Goal: Task Accomplishment & Management: Use online tool/utility

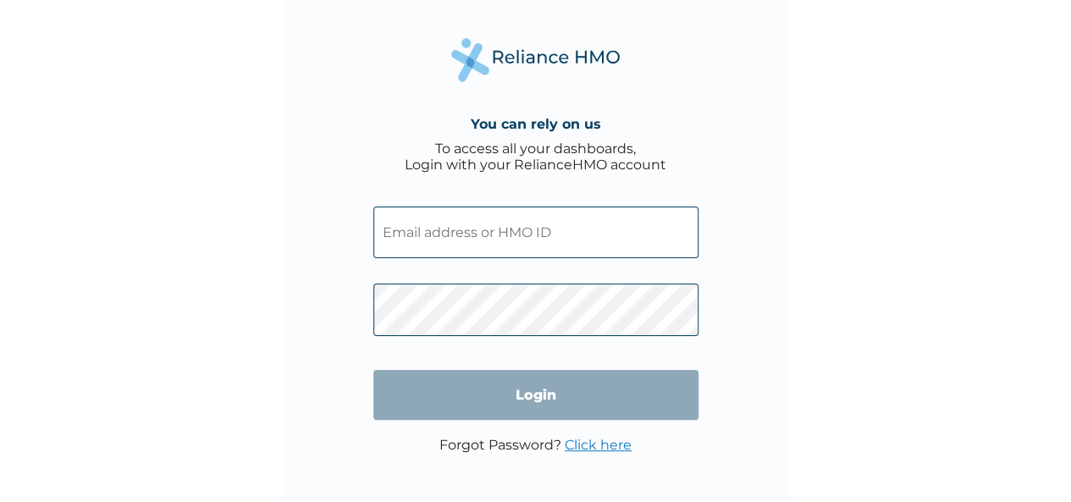
click at [562, 231] on input "text" at bounding box center [535, 233] width 325 height 52
click at [561, 223] on input "text" at bounding box center [535, 233] width 325 height 52
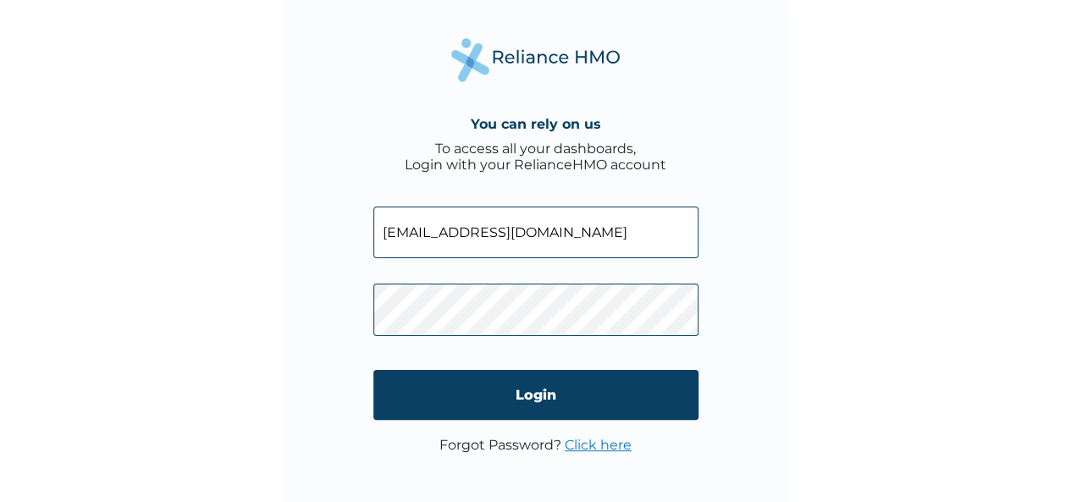
type input "goodnews@excutivepros.co"
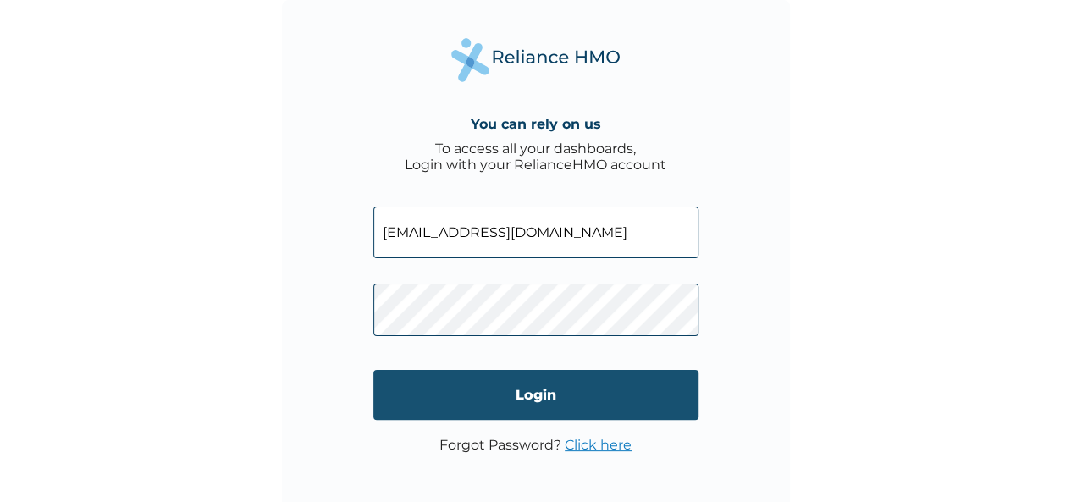
click at [490, 393] on input "Login" at bounding box center [535, 395] width 325 height 50
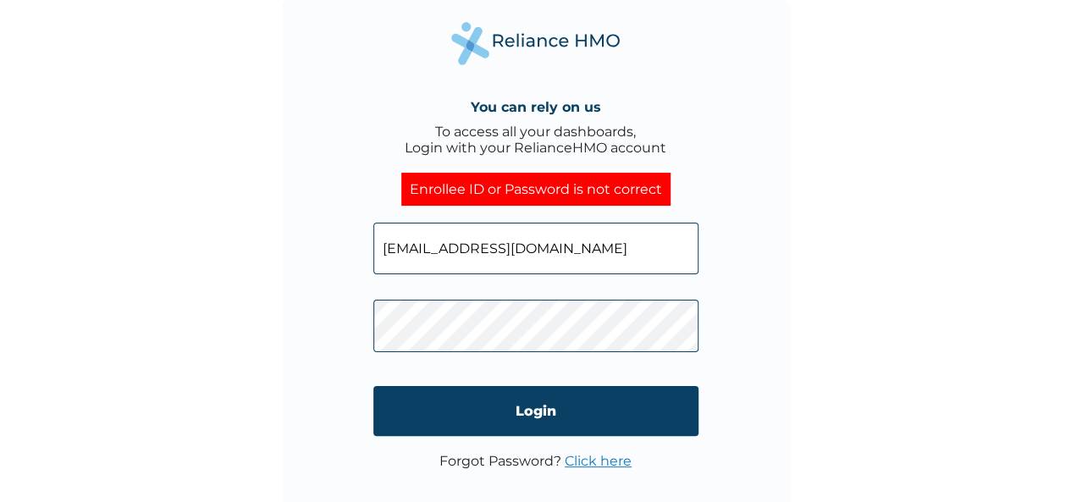
click at [601, 463] on link "Click here" at bounding box center [598, 461] width 67 height 16
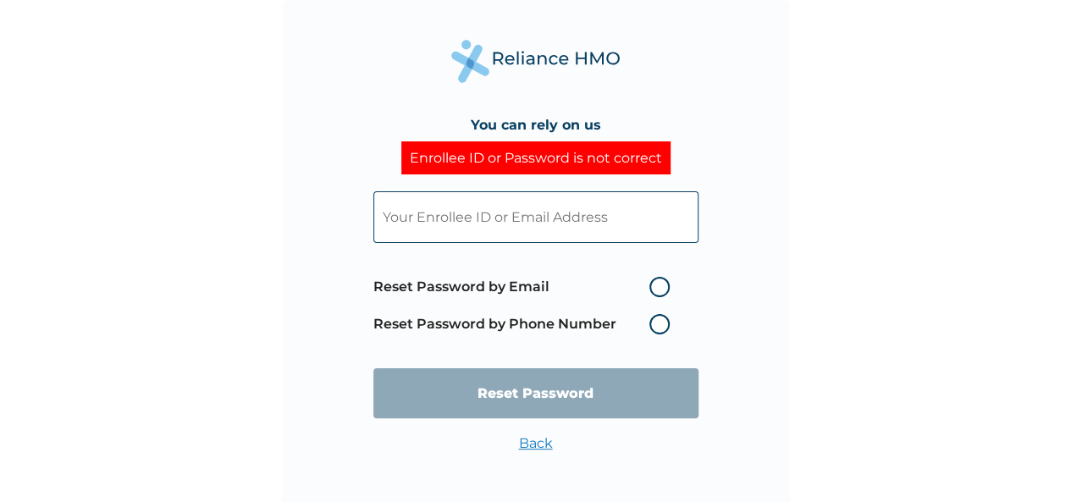
click at [649, 285] on label "Reset Password by Email" at bounding box center [525, 287] width 305 height 20
click at [649, 285] on input "Reset Password by Email" at bounding box center [639, 287] width 27 height 27
radio input "true"
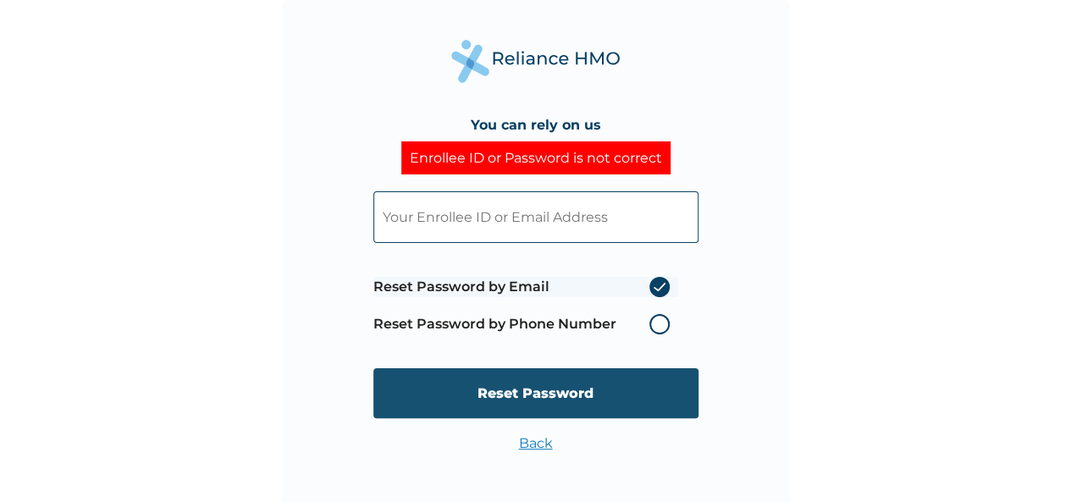
click at [603, 384] on input "Reset Password" at bounding box center [535, 393] width 325 height 50
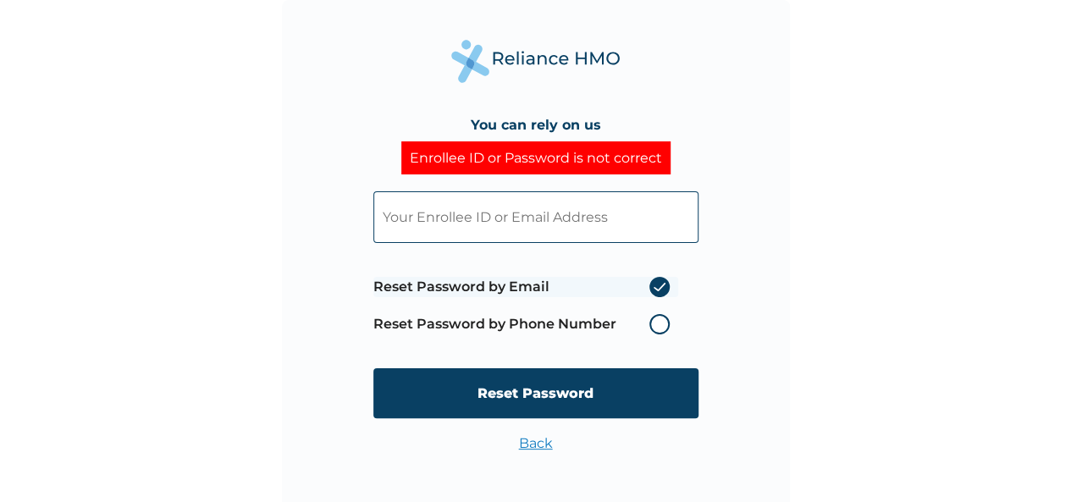
click at [605, 353] on form "Reset Password by Email Reset Password by Phone Number Reset Password" at bounding box center [535, 304] width 325 height 261
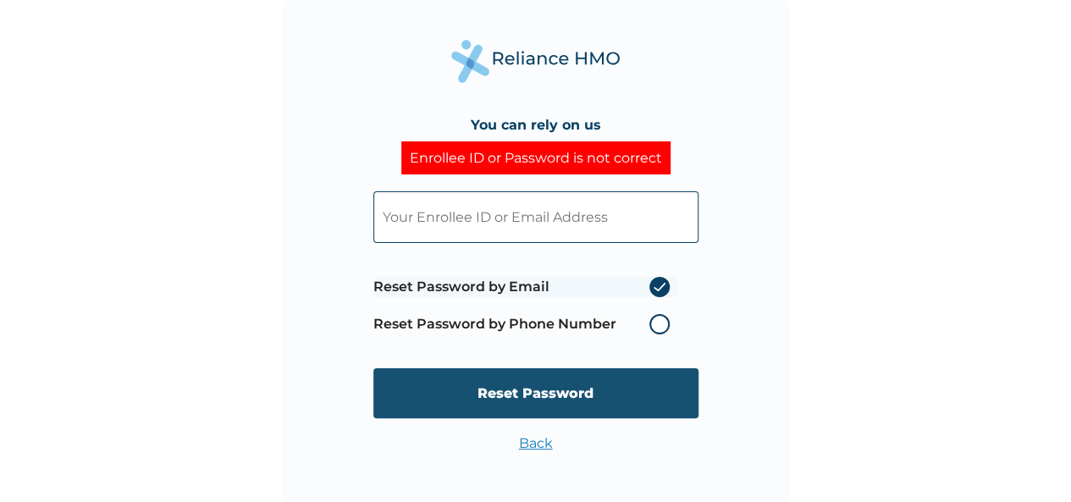
click at [578, 393] on input "Reset Password" at bounding box center [535, 393] width 325 height 50
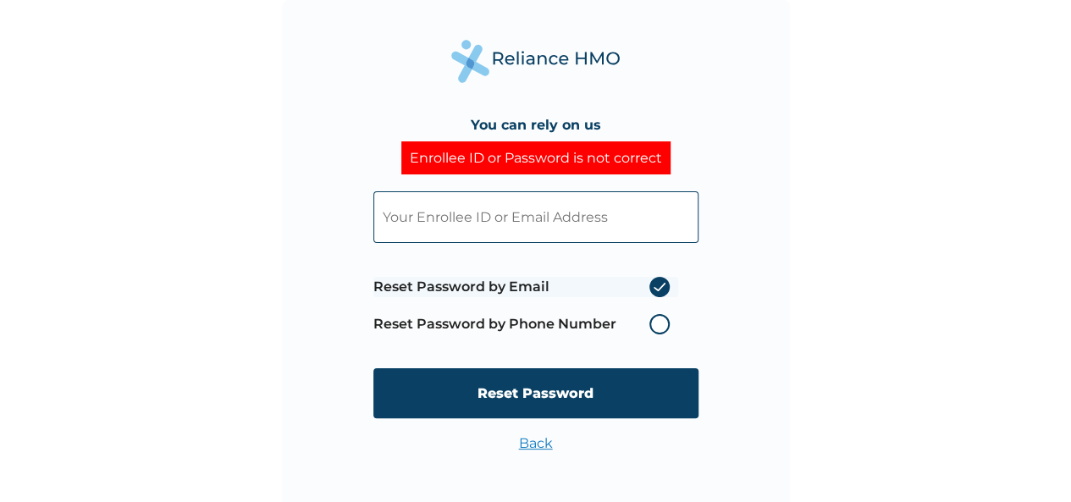
type input "g"
type input "hellogoodnewsarchibong@gmail.com"
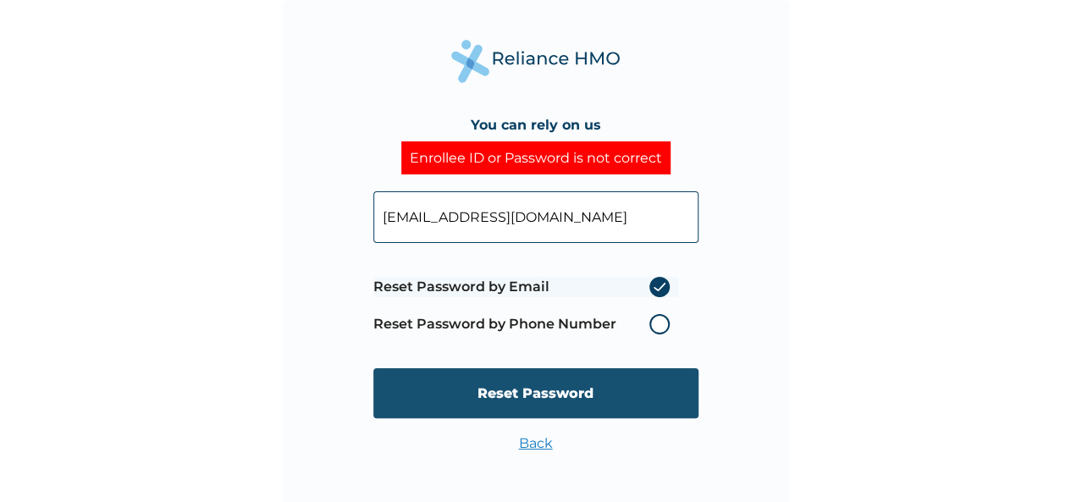
click at [520, 401] on input "Reset Password" at bounding box center [535, 393] width 325 height 50
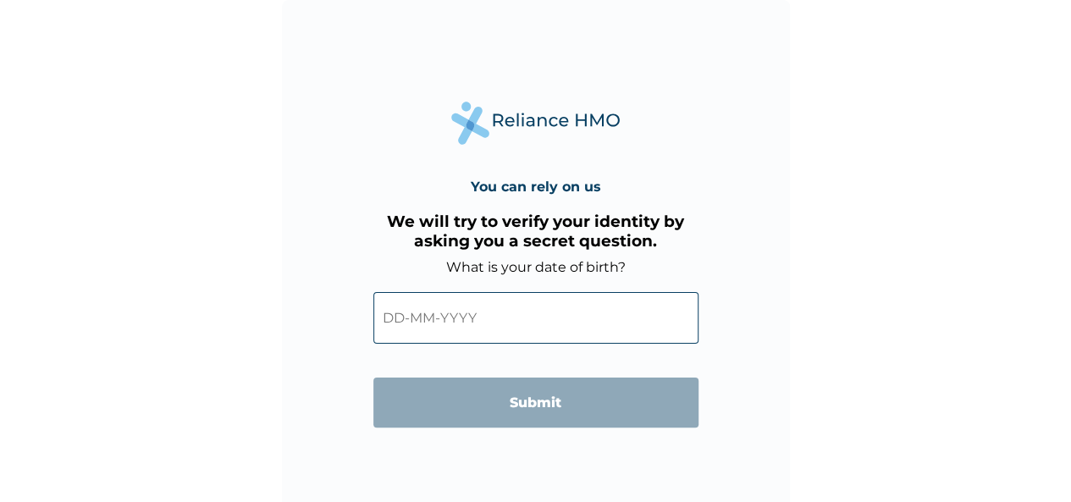
click at [482, 323] on input "text" at bounding box center [535, 318] width 325 height 52
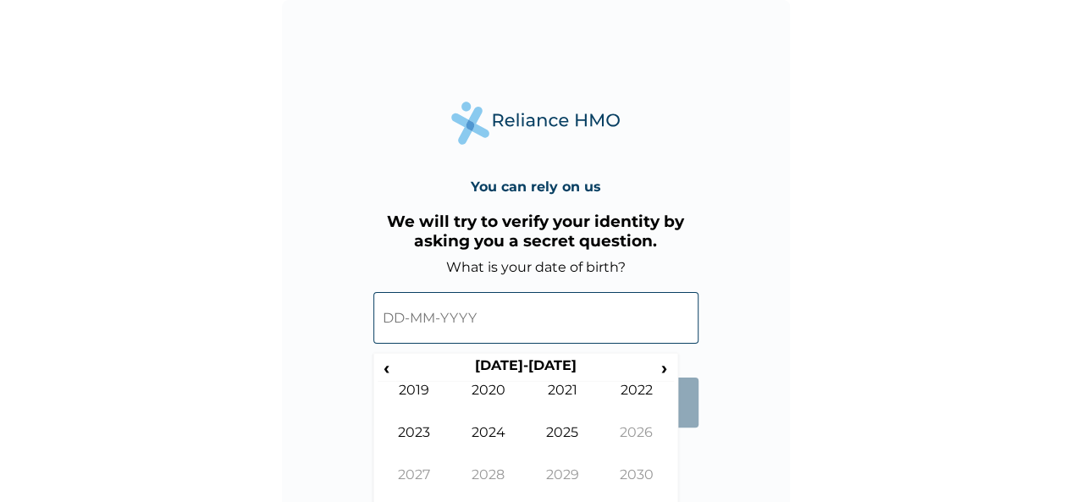
scroll to position [10, 0]
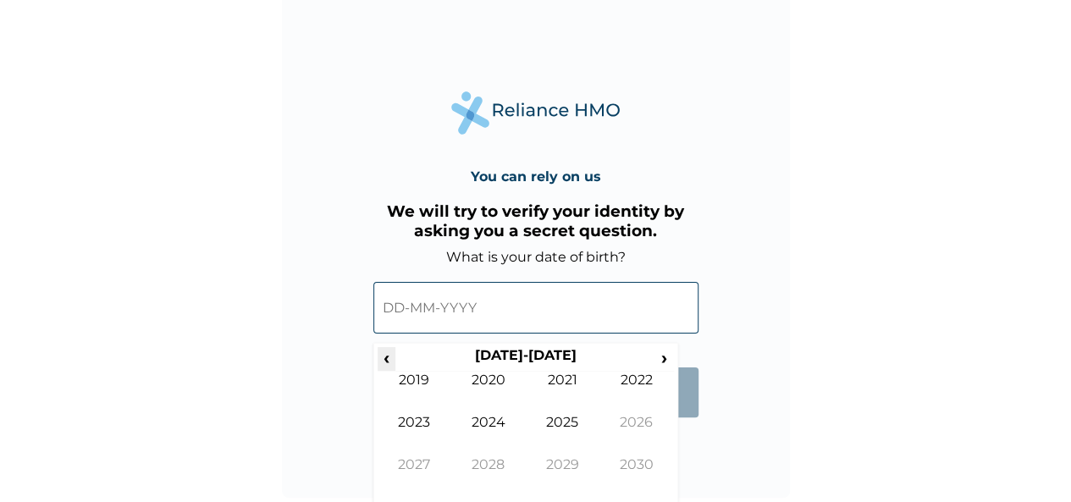
click at [386, 362] on span "‹" at bounding box center [387, 357] width 18 height 21
click at [491, 379] on td "2000" at bounding box center [488, 393] width 75 height 42
click at [422, 386] on td "Jan" at bounding box center [415, 393] width 75 height 42
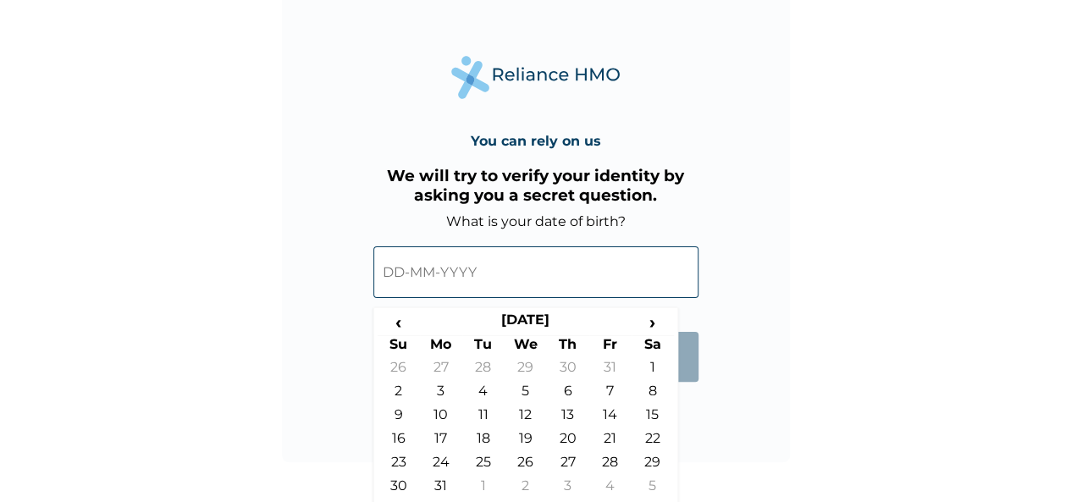
scroll to position [49, 0]
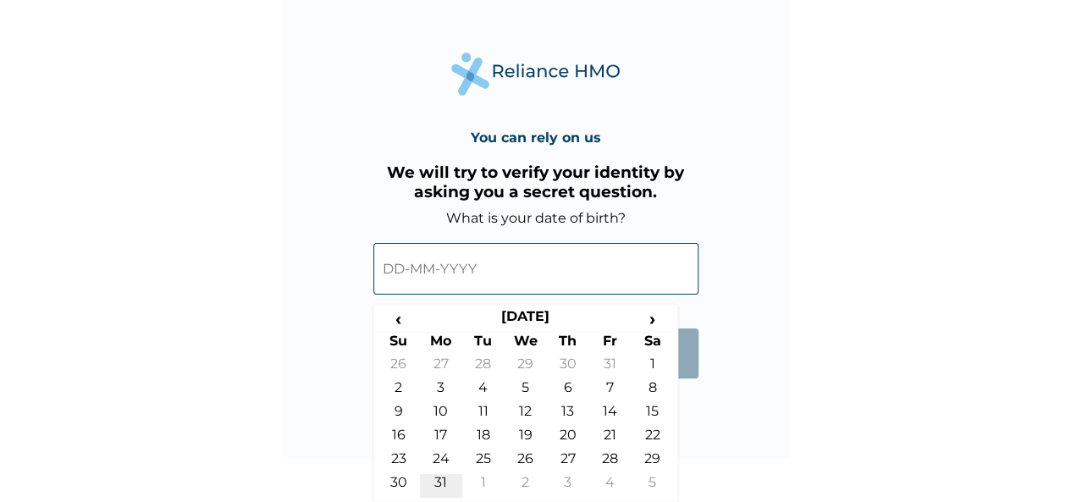
click at [442, 486] on td "31" at bounding box center [441, 486] width 42 height 24
type input "31-01-2000"
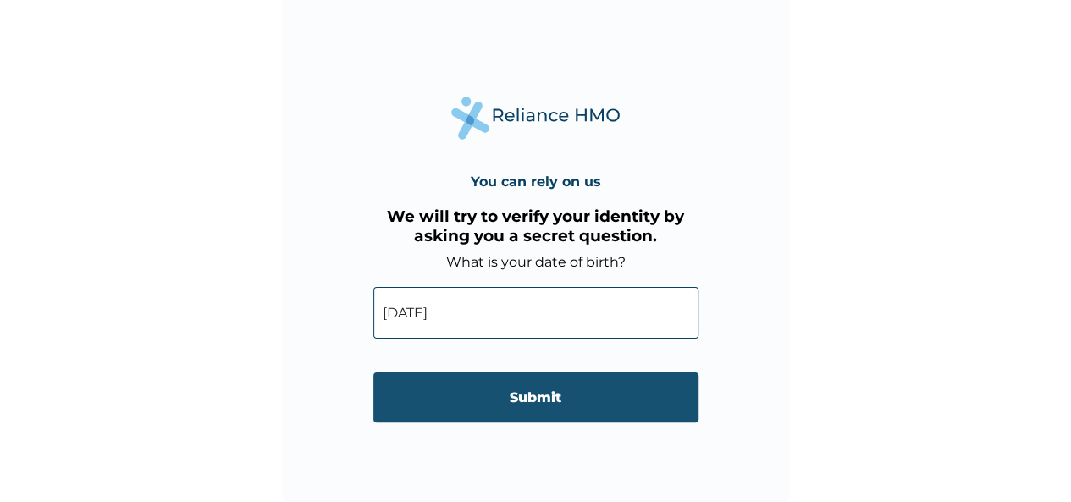
click at [452, 390] on input "Submit" at bounding box center [535, 398] width 325 height 50
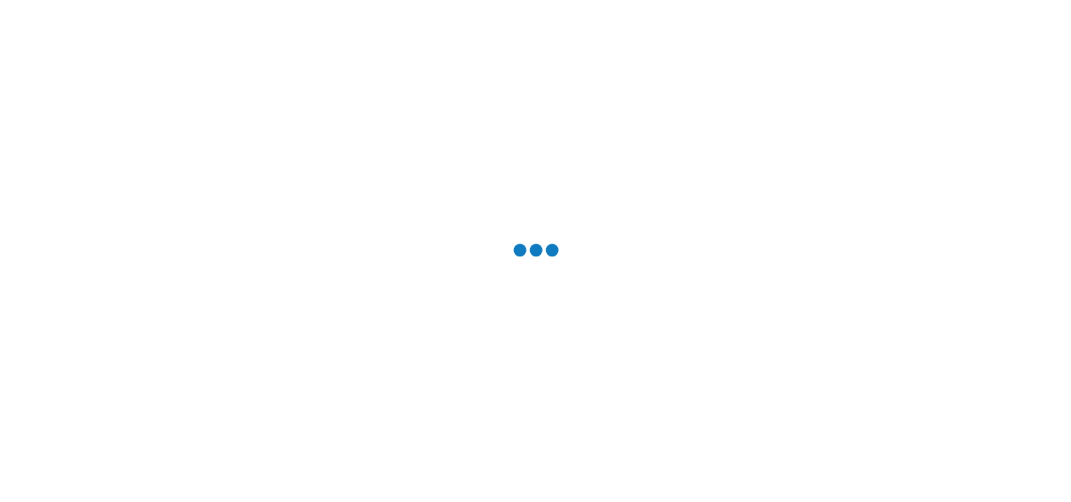
scroll to position [0, 0]
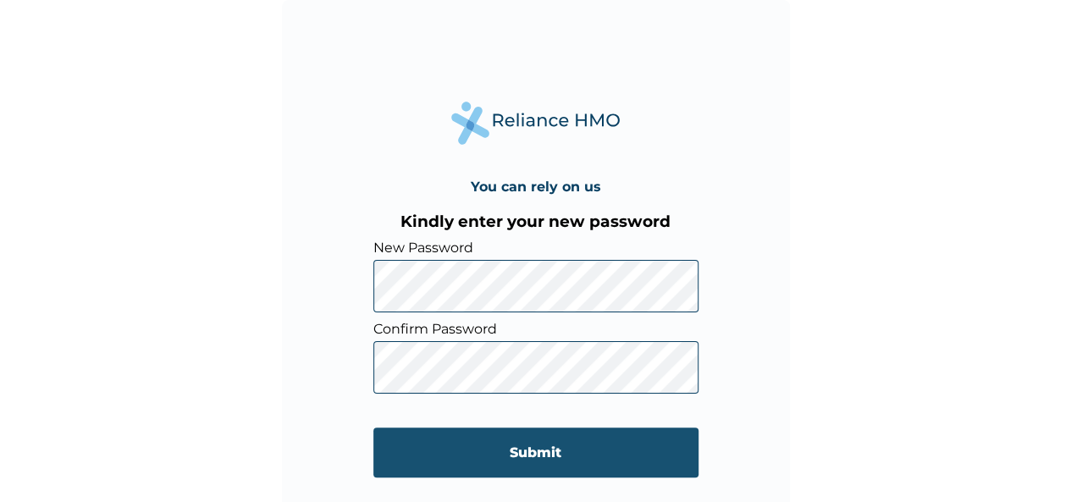
click at [418, 463] on input "Submit" at bounding box center [535, 453] width 325 height 50
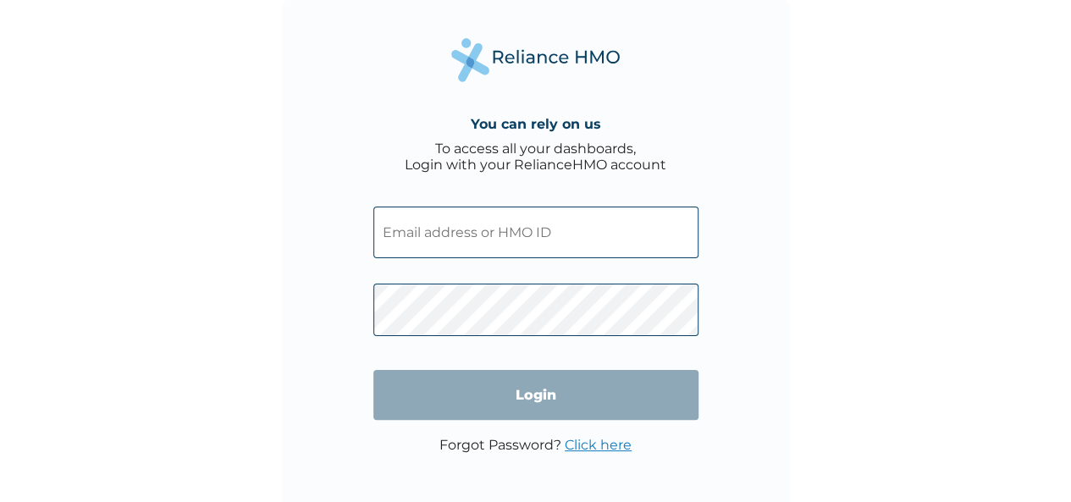
click at [459, 233] on input "text" at bounding box center [535, 233] width 325 height 52
type input "hellogoodnewsarchibong@gmail.com"
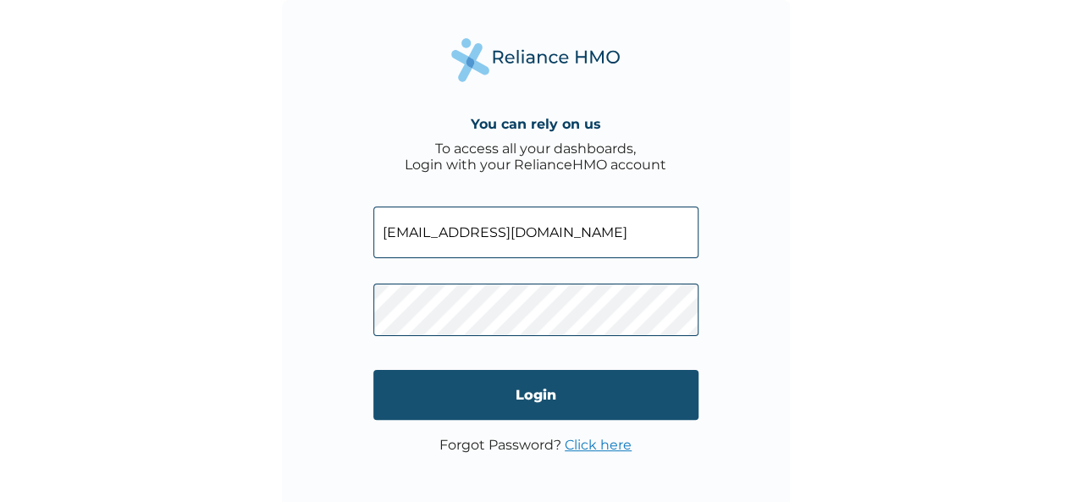
click at [515, 407] on input "Login" at bounding box center [535, 395] width 325 height 50
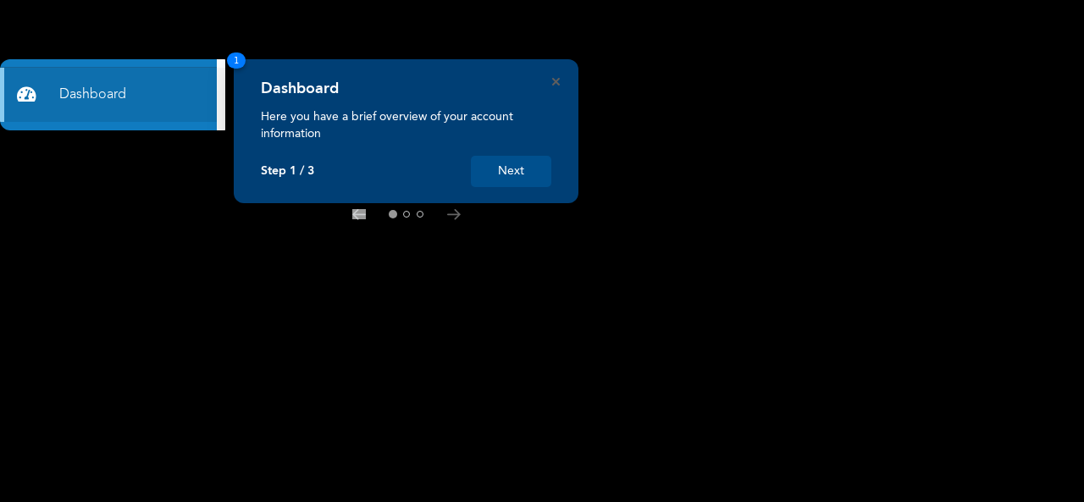
click at [495, 174] on button "Next" at bounding box center [511, 171] width 80 height 31
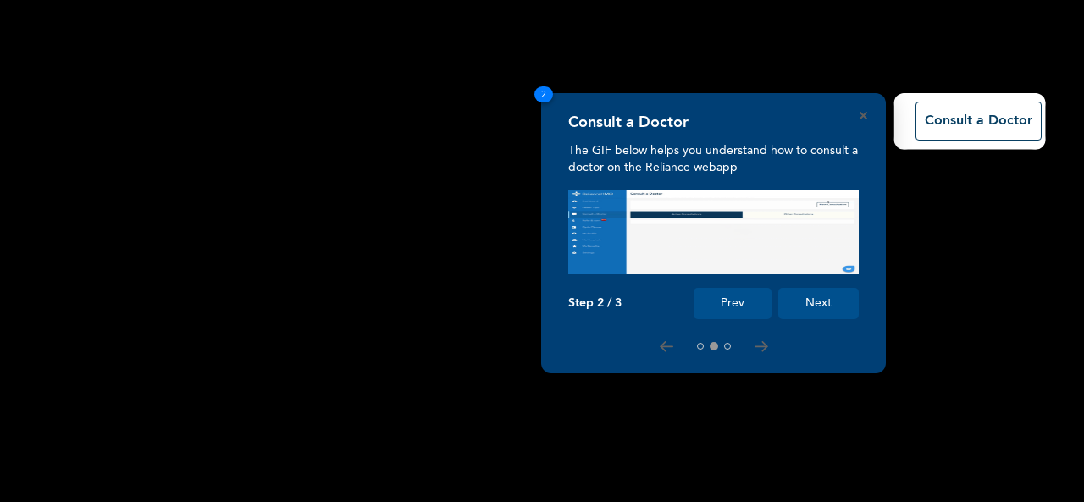
click at [810, 302] on button "Next" at bounding box center [818, 303] width 80 height 31
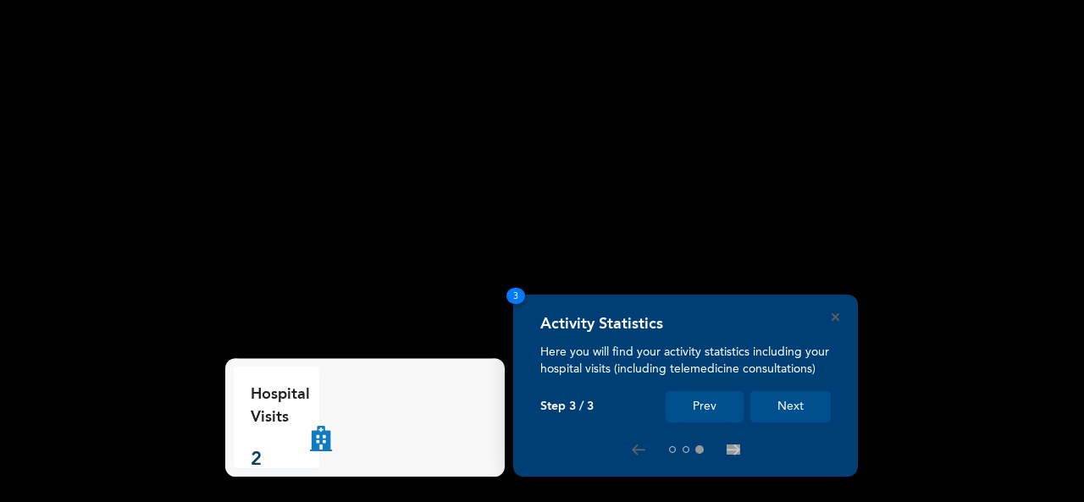
click at [825, 408] on button "Next" at bounding box center [790, 406] width 80 height 31
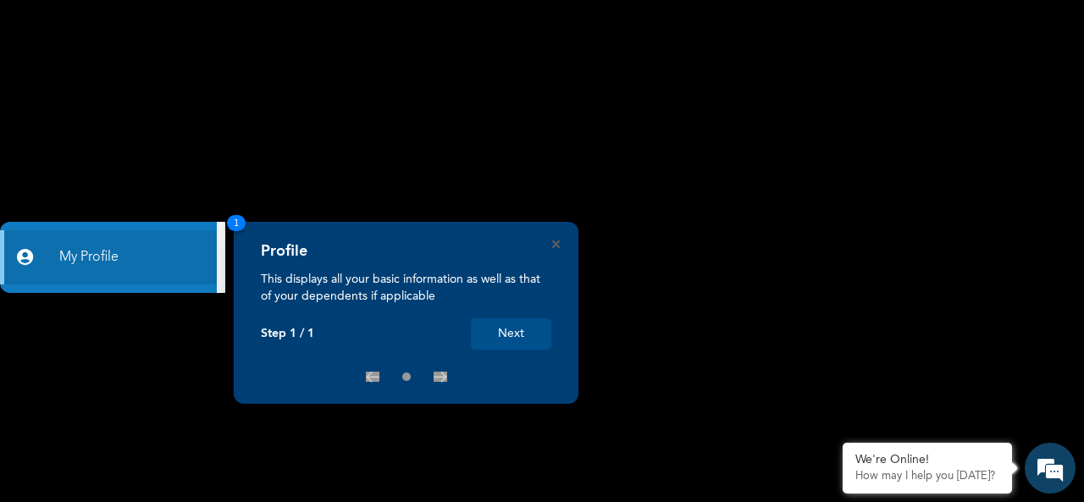
click at [536, 329] on button "Next" at bounding box center [511, 333] width 80 height 31
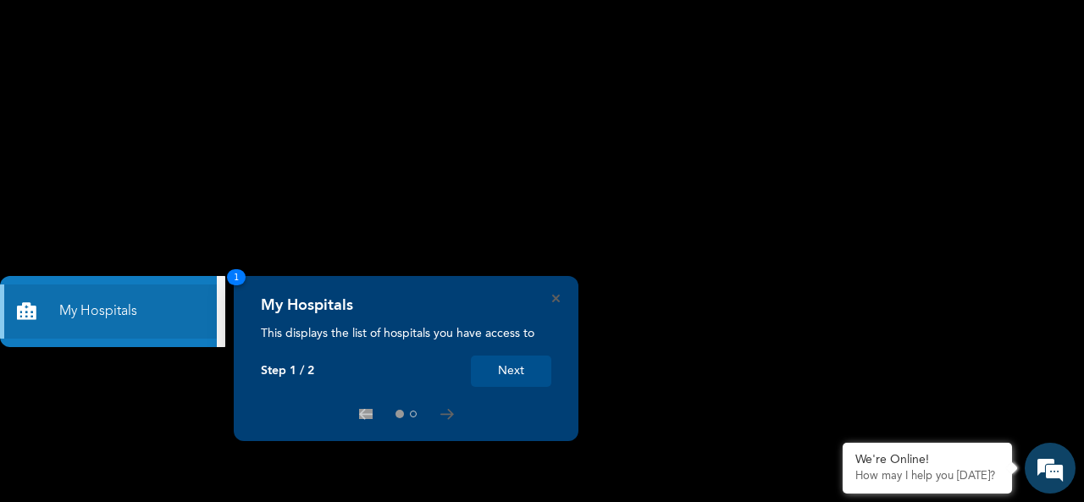
click at [513, 373] on button "Next" at bounding box center [511, 371] width 80 height 31
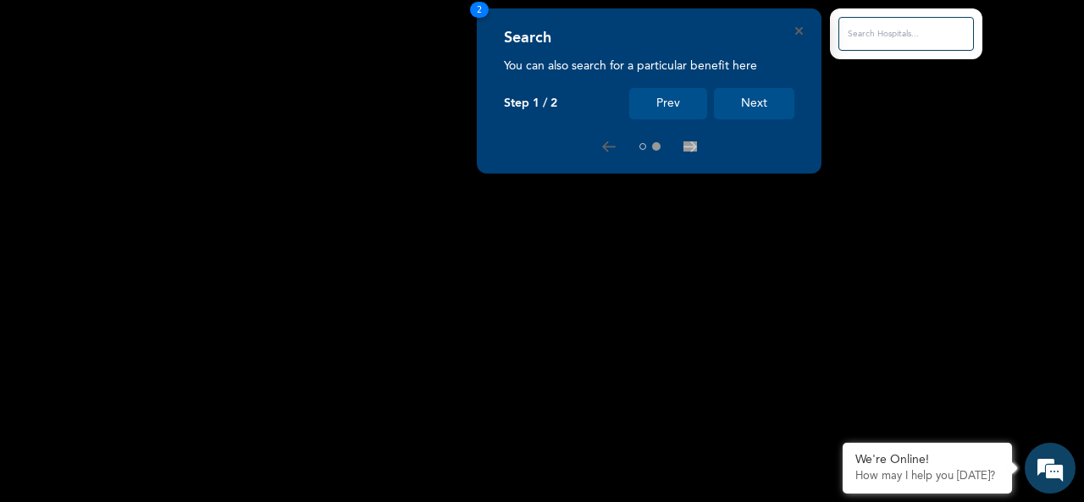
click at [754, 104] on button "Next" at bounding box center [754, 103] width 80 height 31
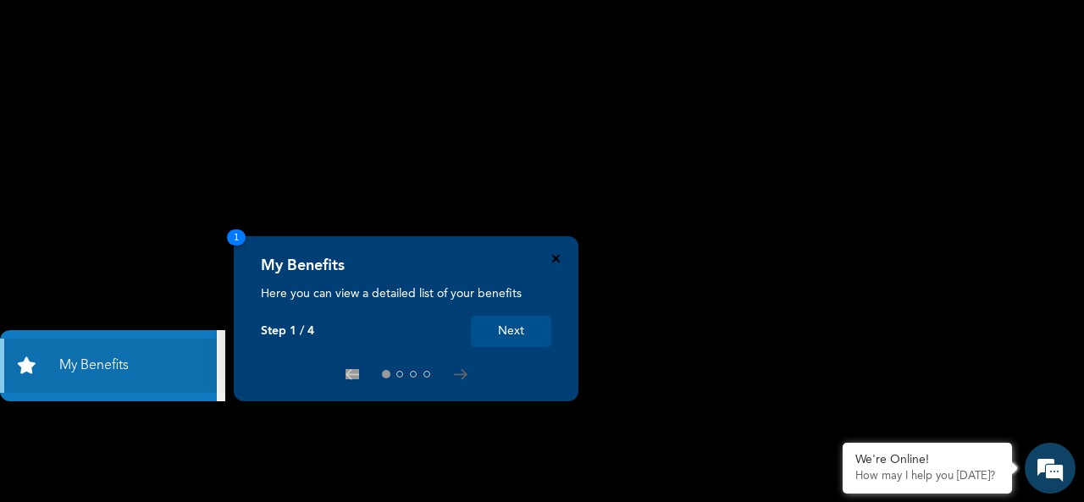
click at [557, 260] on icon "Close" at bounding box center [556, 259] width 8 height 8
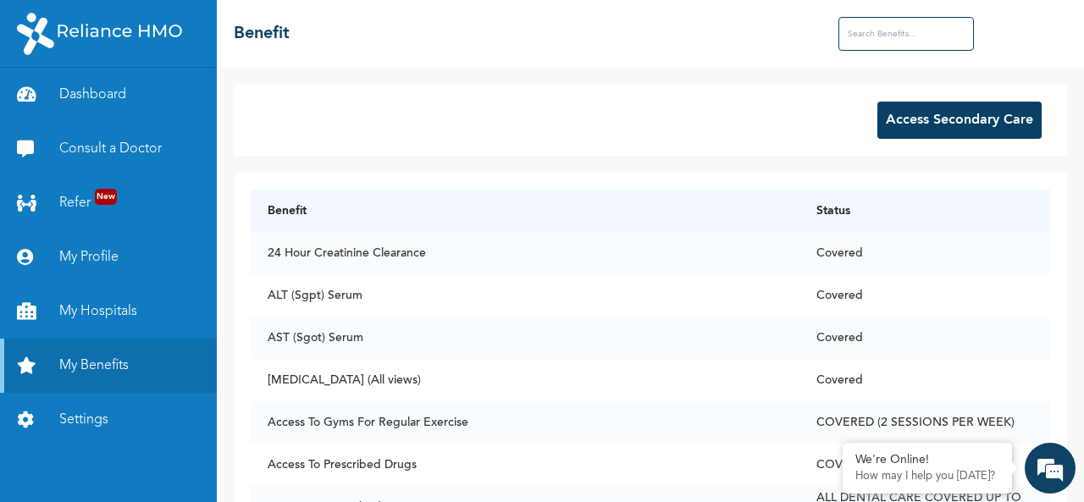
click at [488, 64] on div "☰ Benefit" at bounding box center [650, 34] width 867 height 68
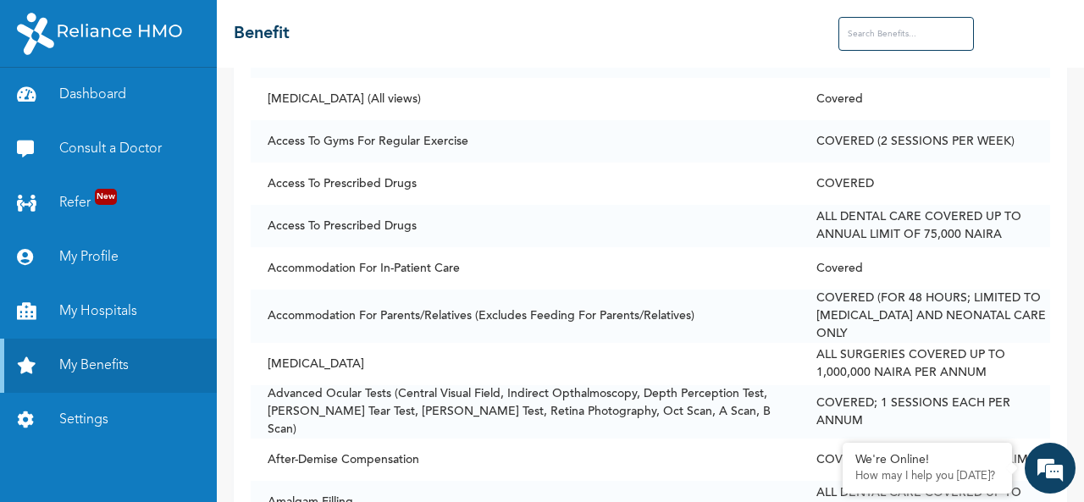
scroll to position [240, 0]
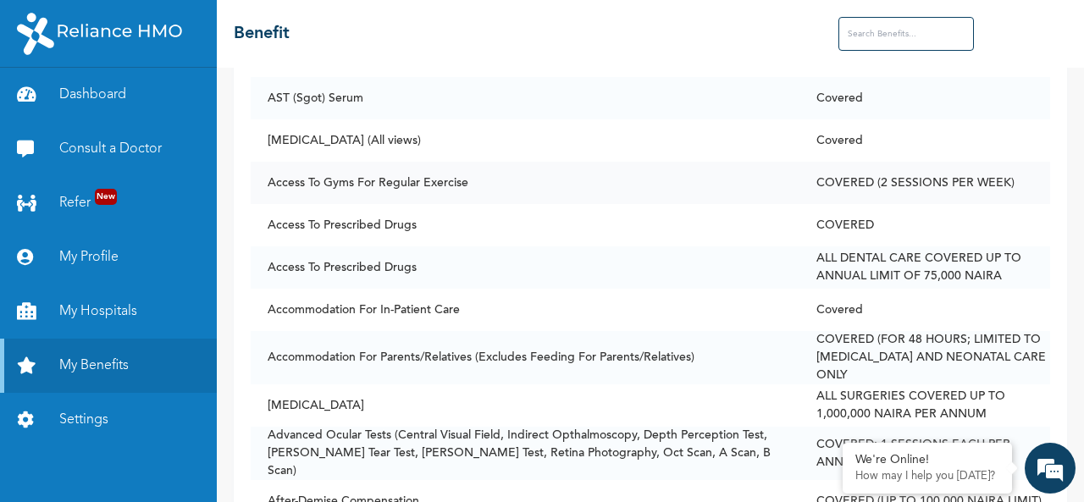
click at [938, 181] on td "COVERED (2 SESSIONS PER WEEK)" at bounding box center [925, 183] width 252 height 42
click at [910, 31] on input "text" at bounding box center [906, 34] width 136 height 34
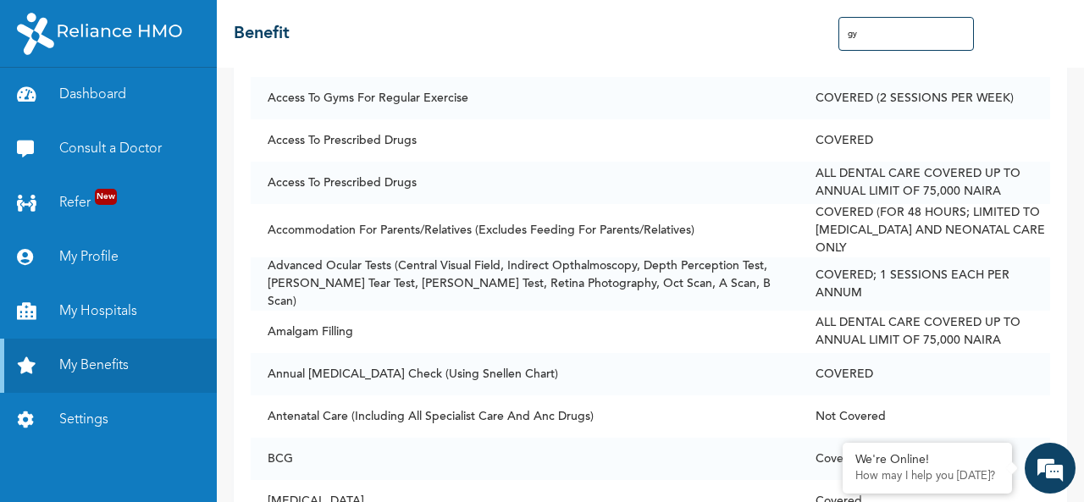
scroll to position [0, 0]
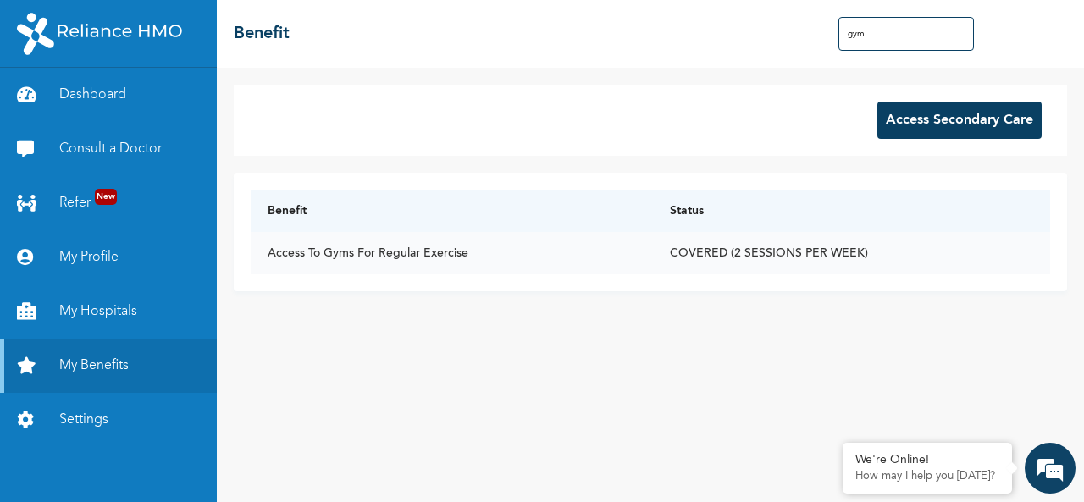
type input "gym"
click at [681, 249] on td "COVERED (2 SESSIONS PER WEEK)" at bounding box center [851, 253] width 397 height 42
click at [910, 120] on button "Access Secondary Care" at bounding box center [959, 120] width 164 height 37
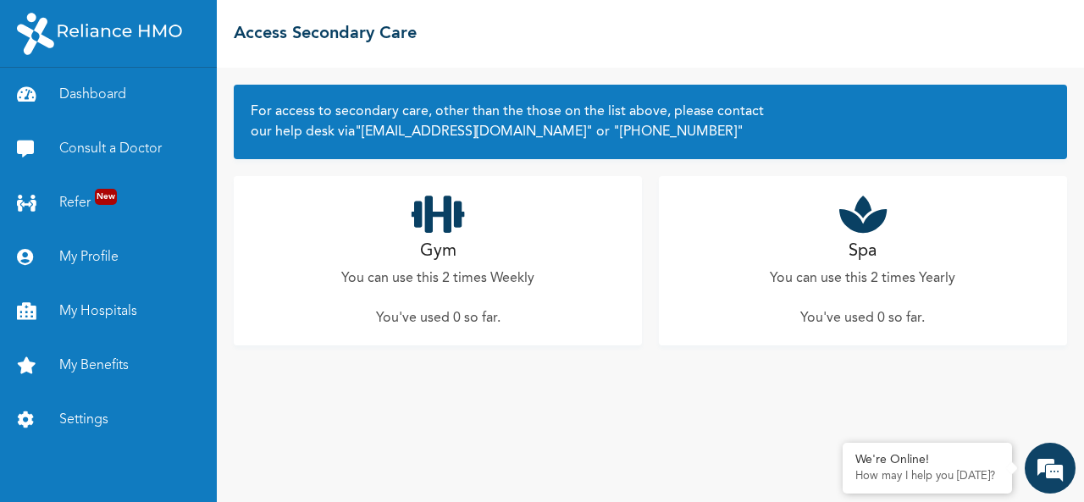
click at [433, 227] on icon at bounding box center [438, 214] width 53 height 42
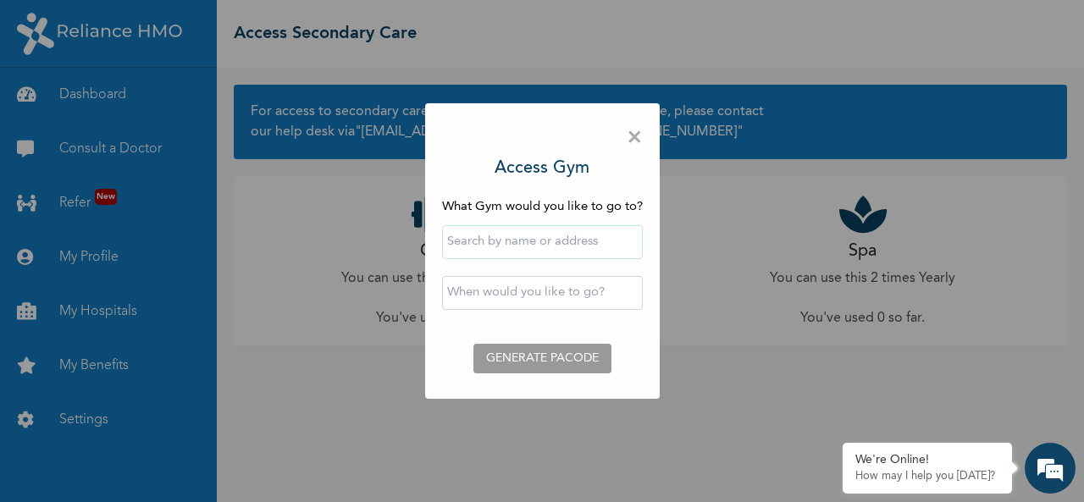
click at [481, 245] on input "text" at bounding box center [542, 242] width 201 height 34
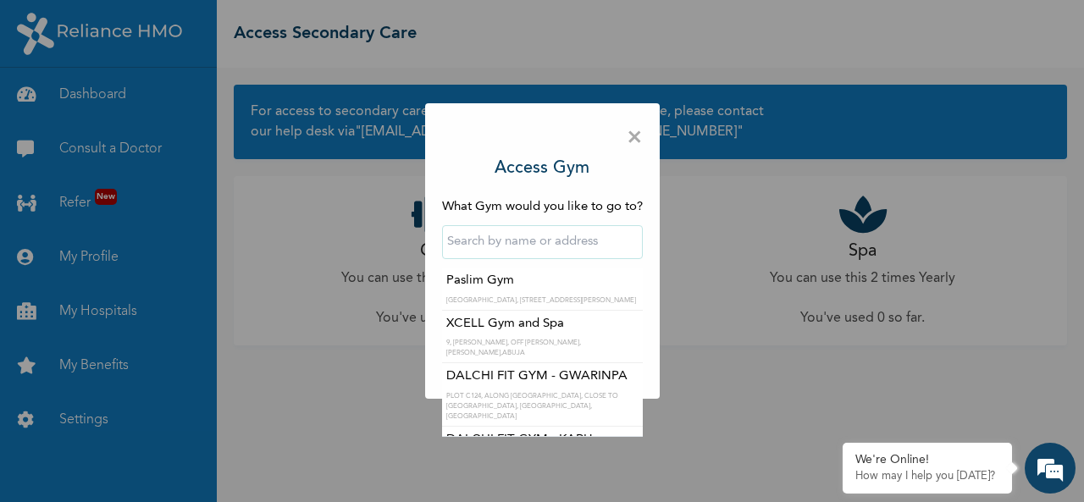
click at [678, 289] on div "× Access Gym What Gym would you like to go to? Paslim Gym Lagos Country Club, 2…" at bounding box center [542, 251] width 1084 height 502
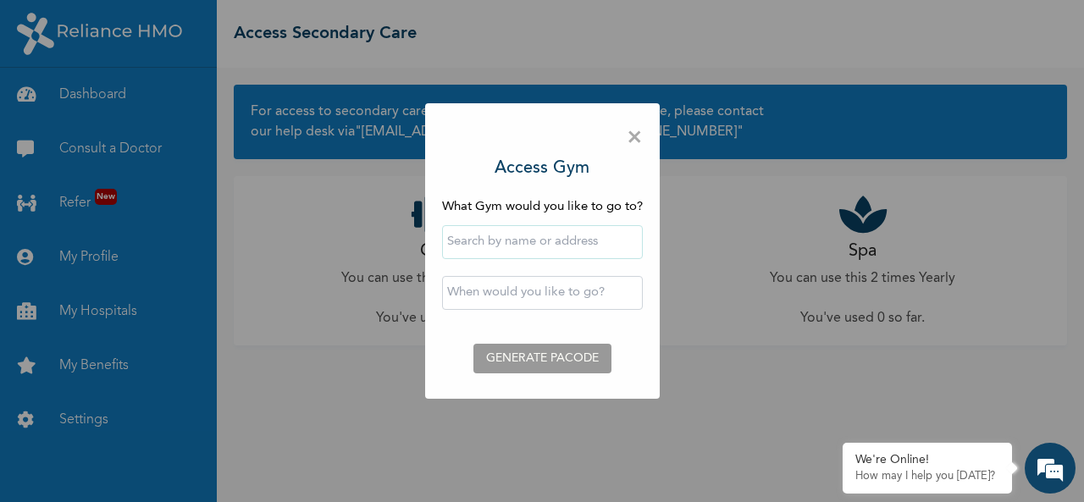
click at [547, 233] on input "text" at bounding box center [542, 242] width 201 height 34
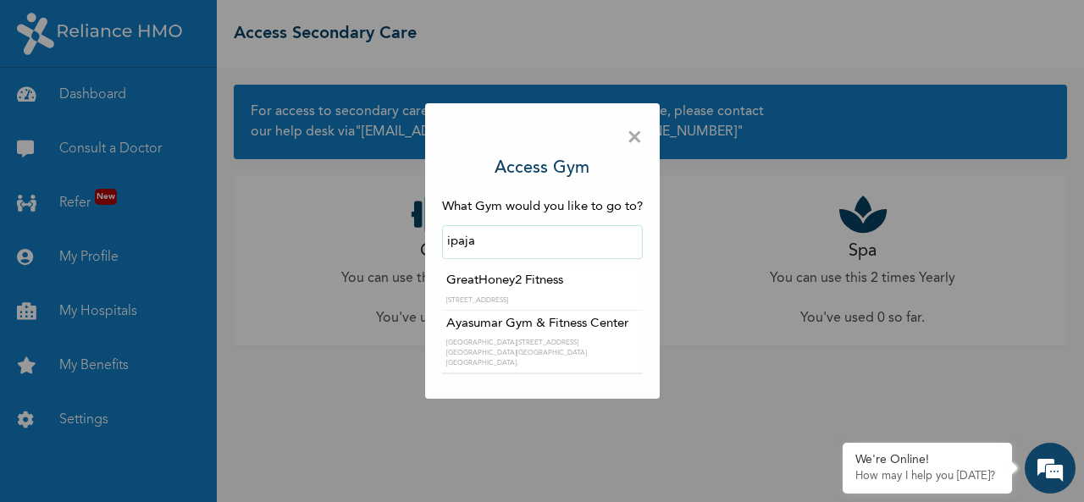
type input "Ayasumar Gym & Fitness Center"
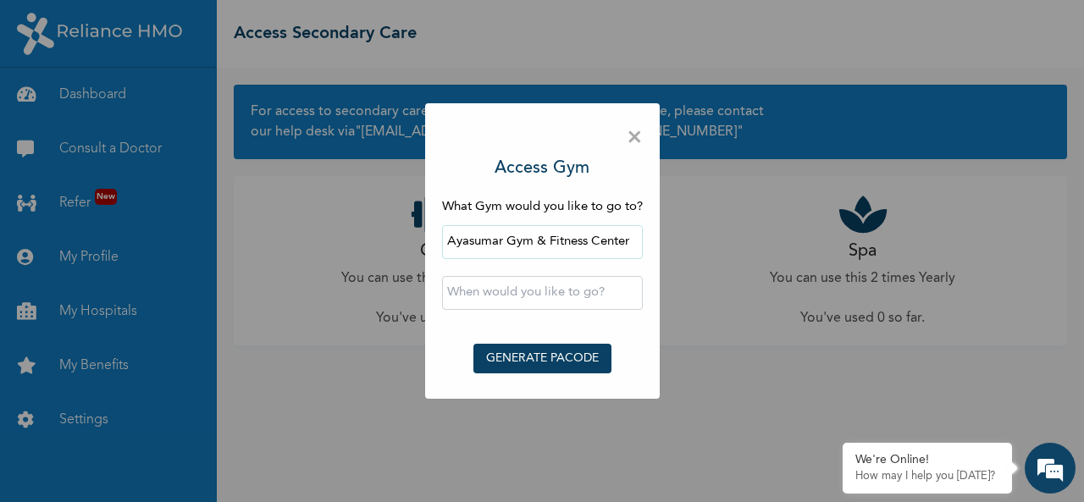
drag, startPoint x: 444, startPoint y: 335, endPoint x: 510, endPoint y: 338, distance: 66.1
click at [537, 298] on input "text" at bounding box center [542, 293] width 201 height 34
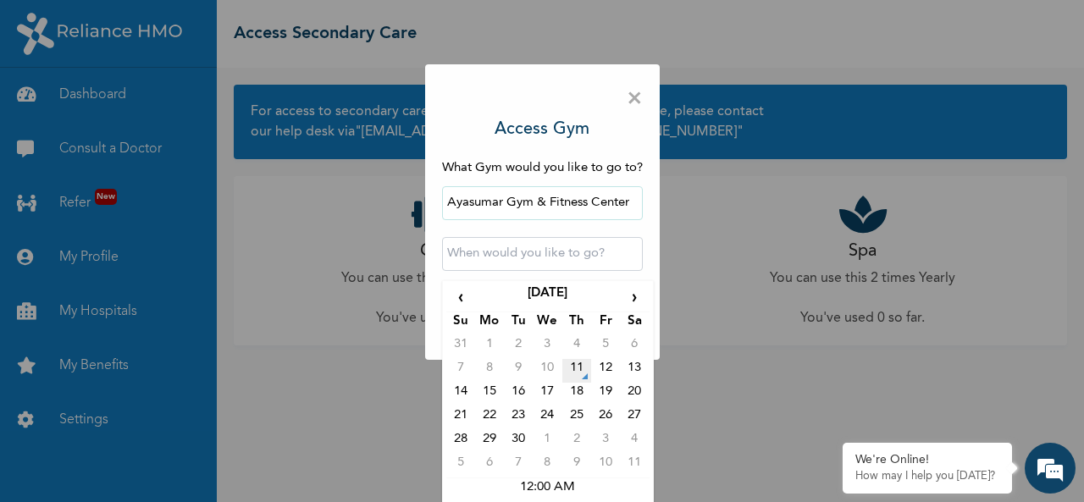
scroll to position [41, 0]
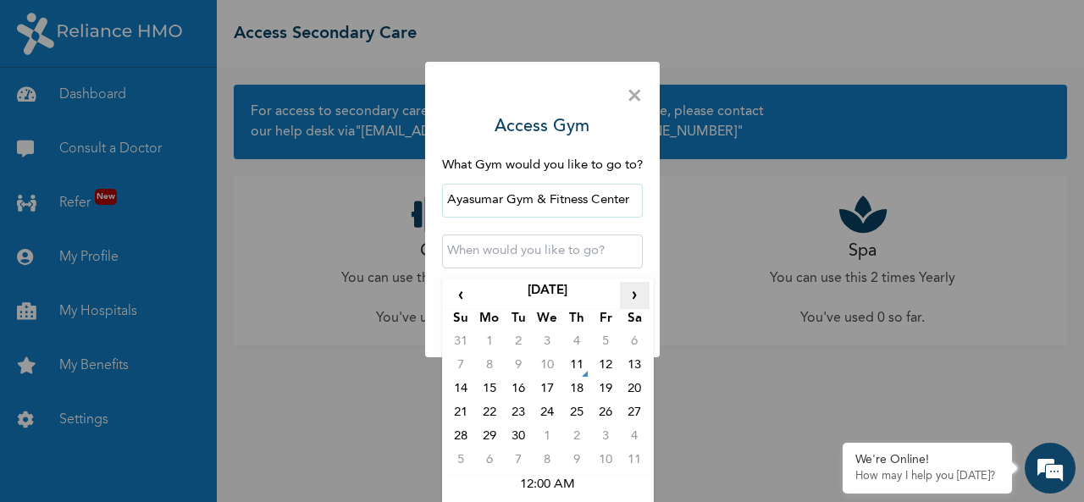
click at [627, 298] on span "›" at bounding box center [634, 295] width 29 height 27
click at [542, 343] on td "1" at bounding box center [547, 345] width 29 height 24
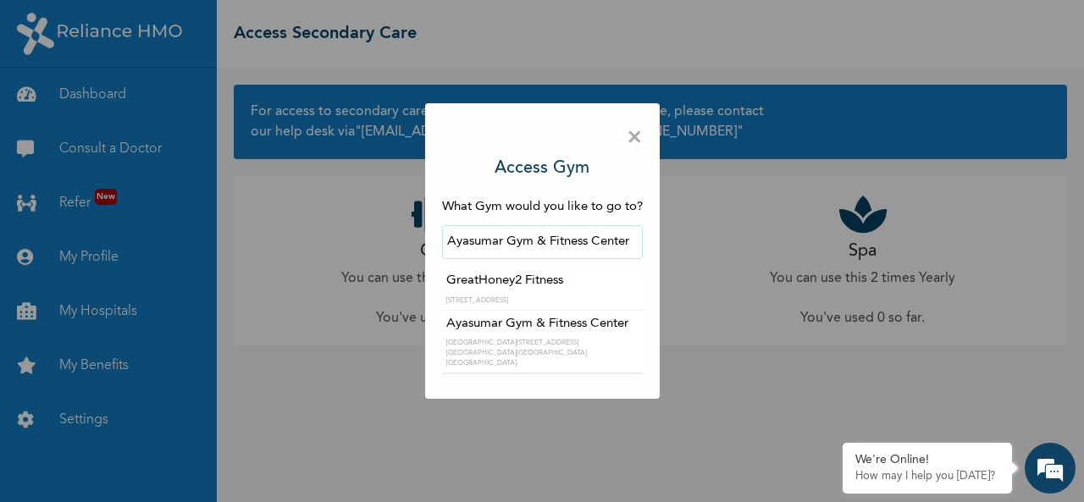
drag, startPoint x: 445, startPoint y: 246, endPoint x: 656, endPoint y: 224, distance: 211.3
click at [656, 224] on div "× Access Gym What Gym would you like to go to? Ayasumar Gym & Fitness Center Gr…" at bounding box center [542, 251] width 235 height 296
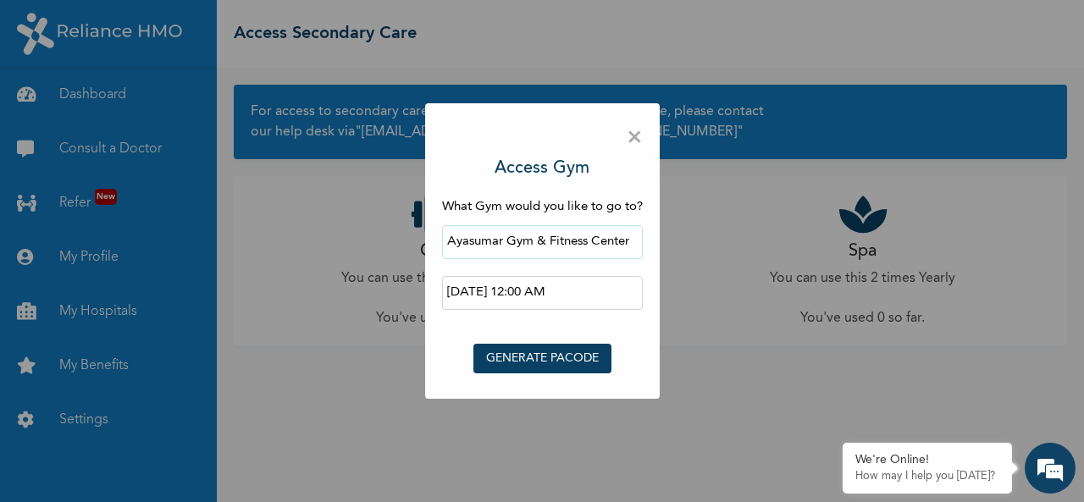
click at [523, 290] on input "2025-10-01 12:00 AM" at bounding box center [542, 293] width 201 height 34
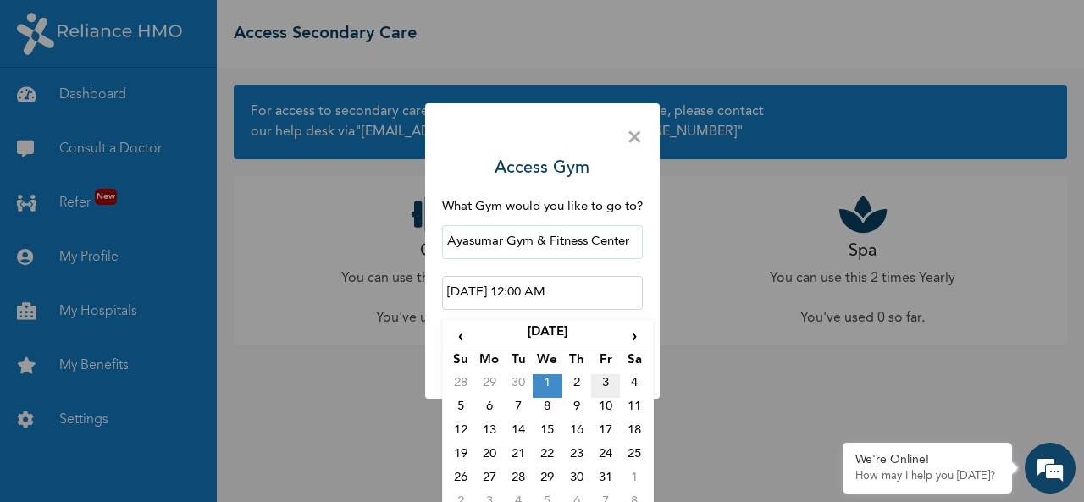
click at [598, 385] on td "3" at bounding box center [605, 386] width 29 height 24
type input "2025-10-03 12:00 AM"
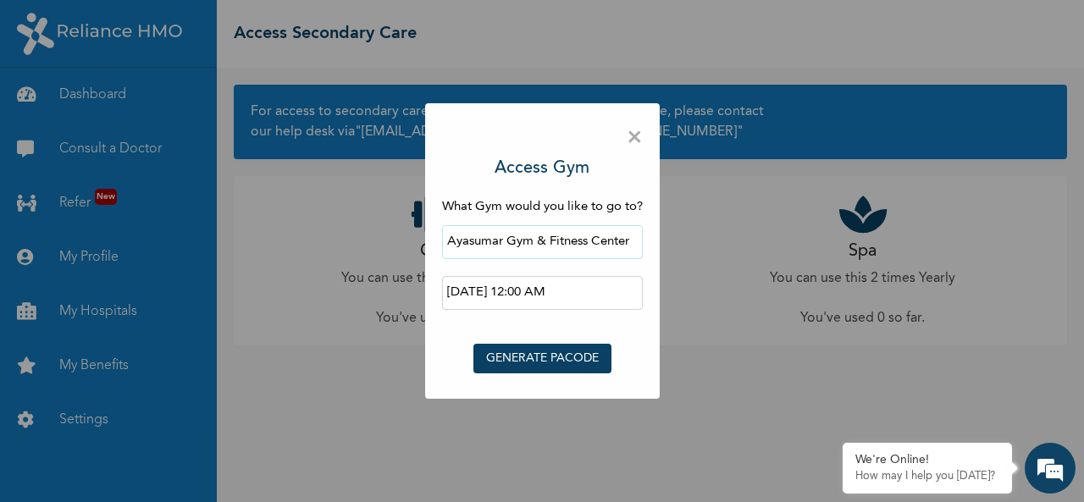
click at [524, 292] on input "2025-10-03 12:00 AM" at bounding box center [542, 293] width 201 height 34
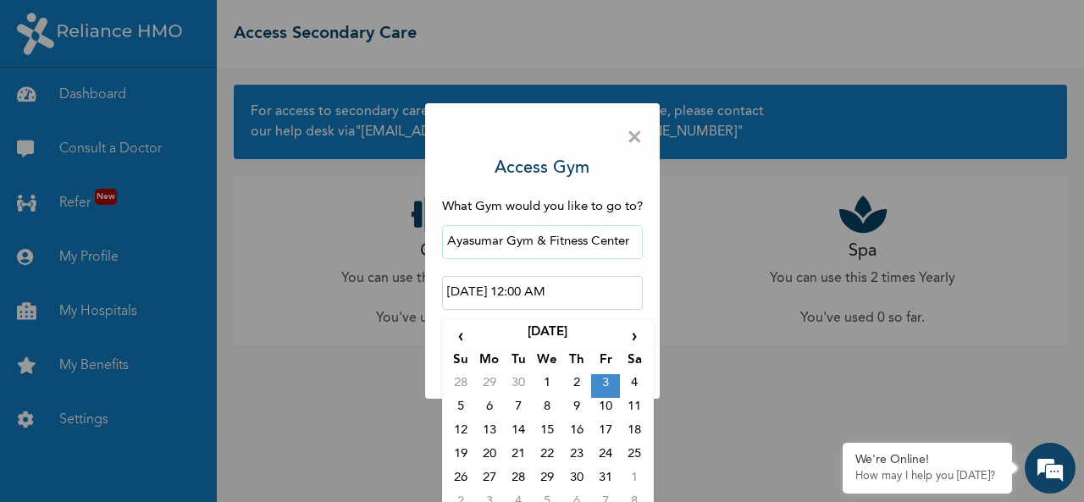
drag, startPoint x: 510, startPoint y: 292, endPoint x: 522, endPoint y: 292, distance: 11.9
click at [522, 292] on input "2025-10-03 12:00 AM" at bounding box center [542, 293] width 201 height 34
click button "GENERATE PACODE" at bounding box center [542, 359] width 138 height 30
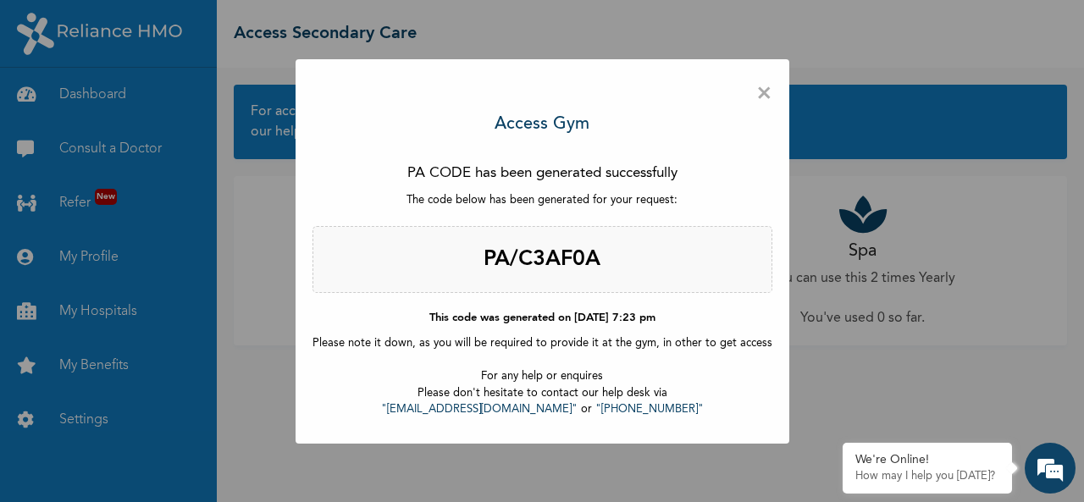
click at [534, 255] on h2 "PA/C3AF0A" at bounding box center [543, 260] width 460 height 68
click at [757, 94] on span "×" at bounding box center [764, 94] width 16 height 36
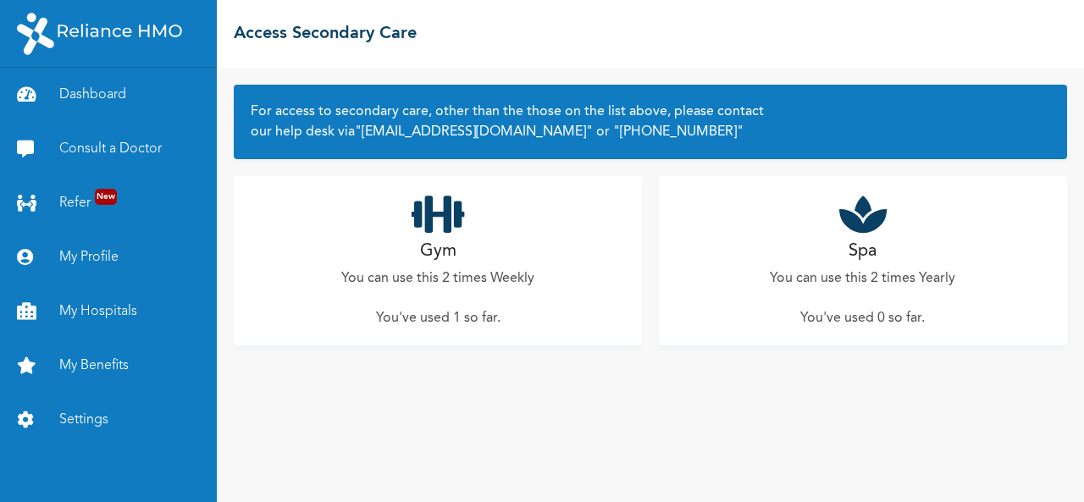
click at [470, 289] on div "Gym You can use this 2 times Weekly You've used 1 so far ." at bounding box center [438, 260] width 408 height 169
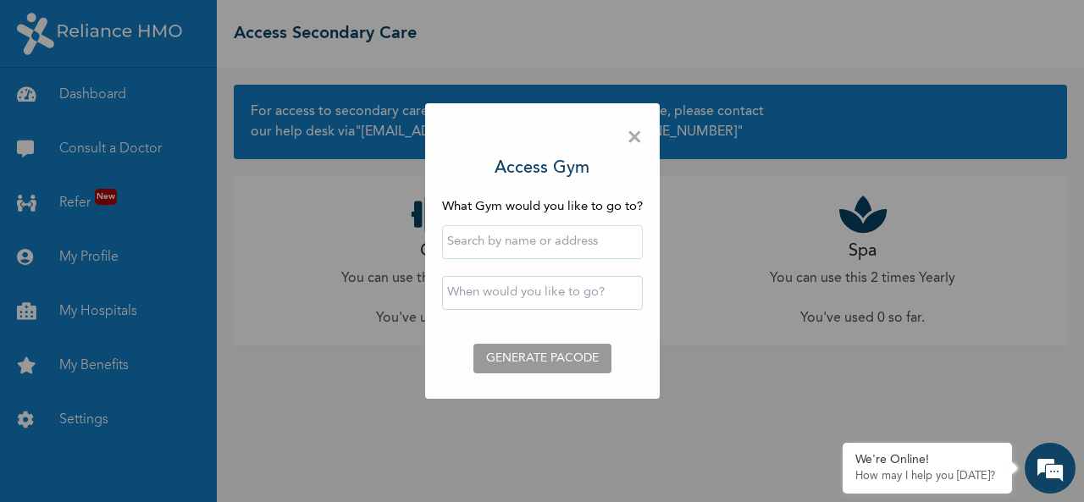
click at [635, 140] on span "×" at bounding box center [635, 138] width 16 height 36
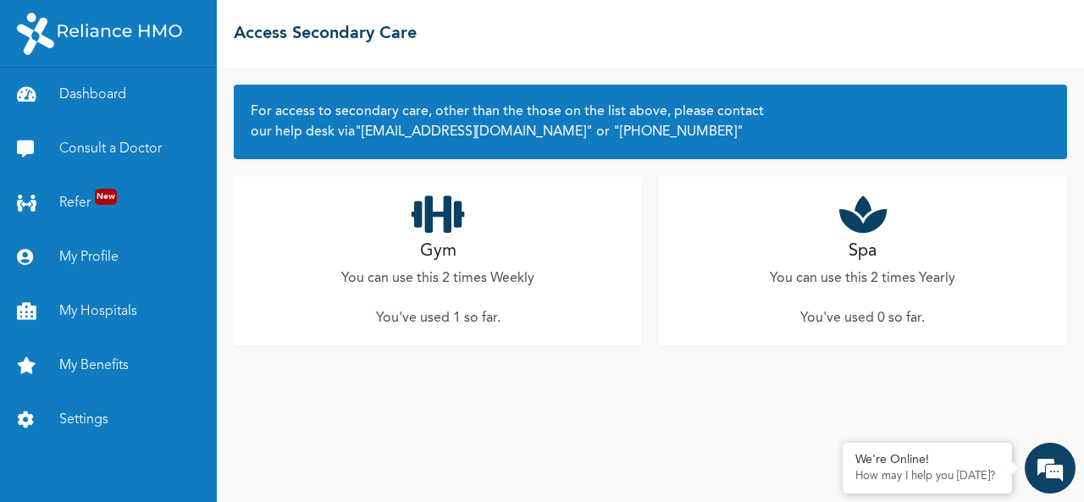
click at [442, 257] on h2 "Gym" at bounding box center [438, 251] width 36 height 25
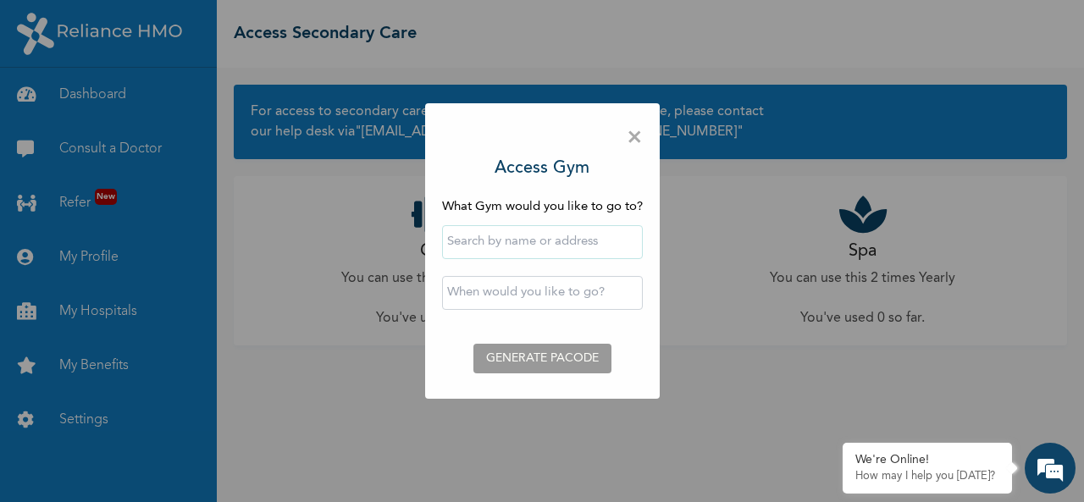
click at [636, 140] on span "×" at bounding box center [635, 138] width 16 height 36
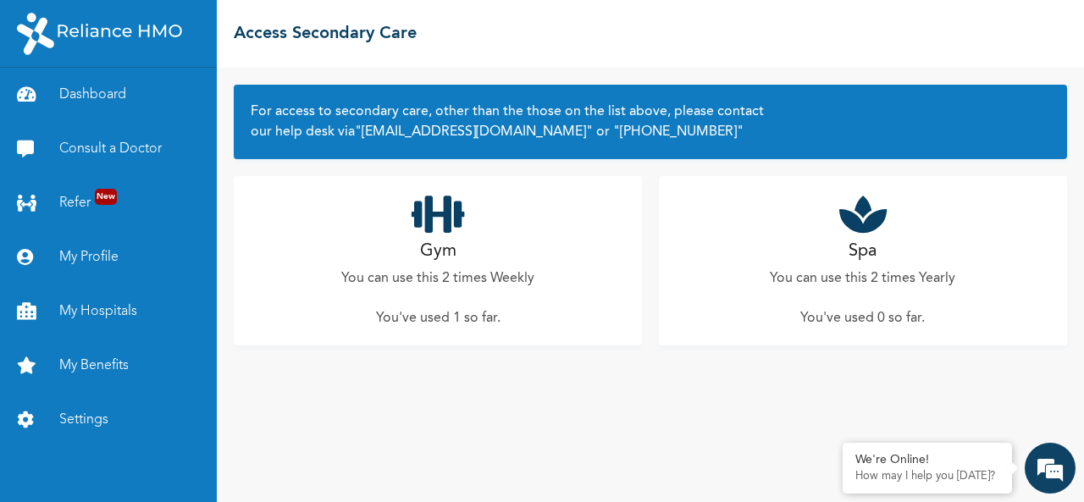
click at [874, 226] on icon at bounding box center [862, 214] width 47 height 42
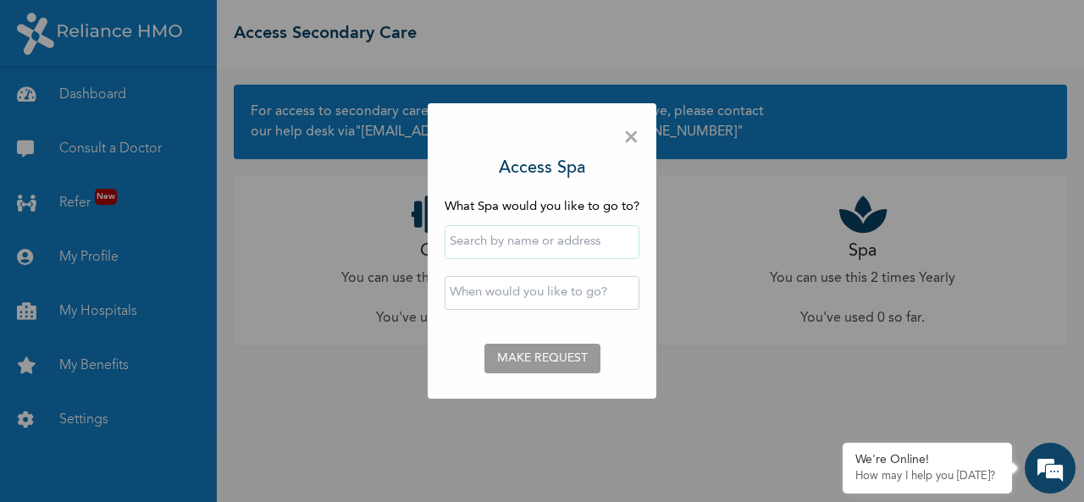
click at [506, 238] on input "text" at bounding box center [542, 242] width 195 height 34
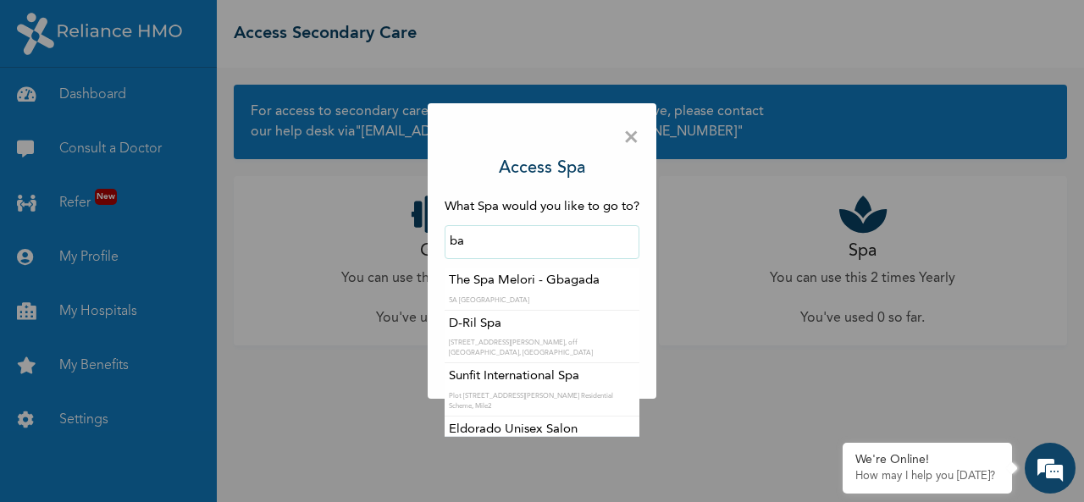
type input "b"
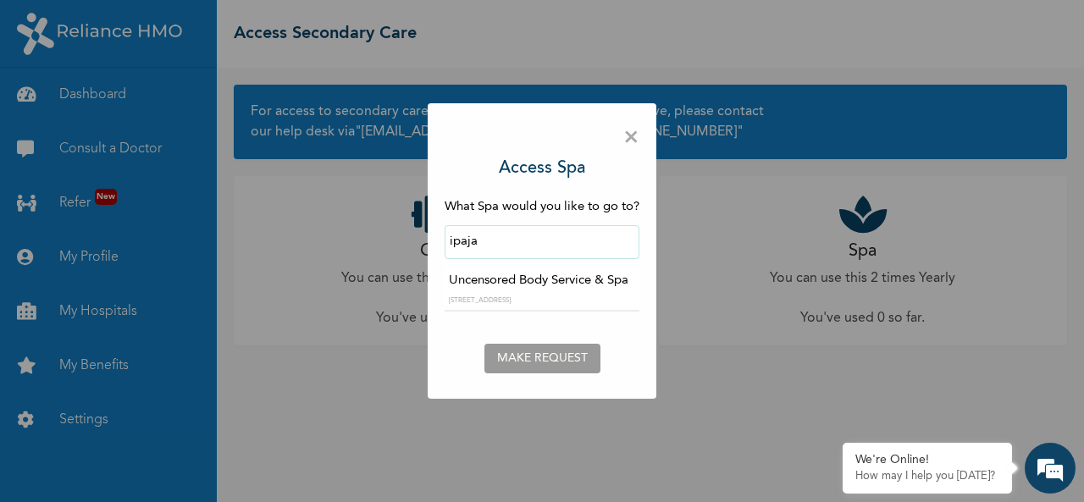
type input "Uncensored Body Service & Spa"
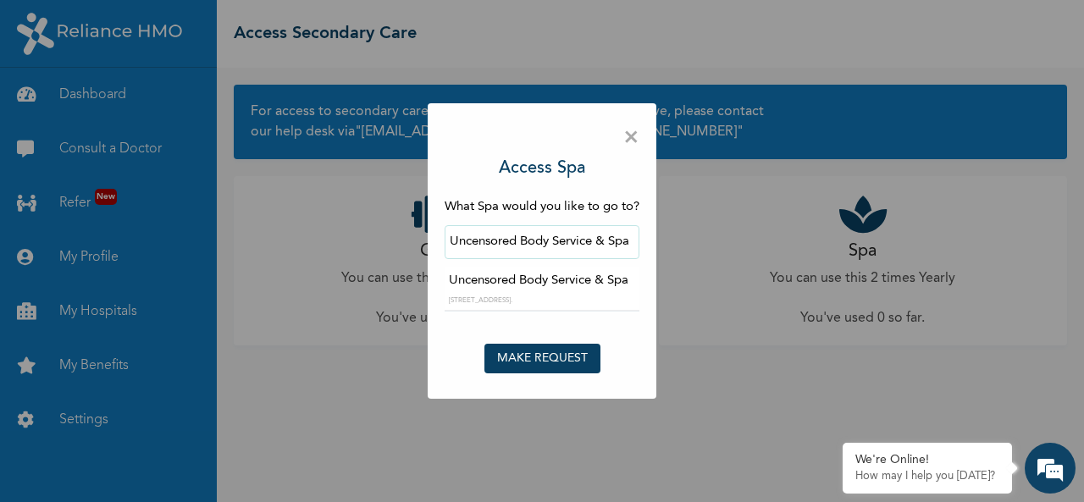
drag, startPoint x: 450, startPoint y: 243, endPoint x: 637, endPoint y: 246, distance: 187.2
click at [637, 246] on input "Uncensored Body Service & Spa" at bounding box center [542, 242] width 195 height 34
